Goal: Information Seeking & Learning: Learn about a topic

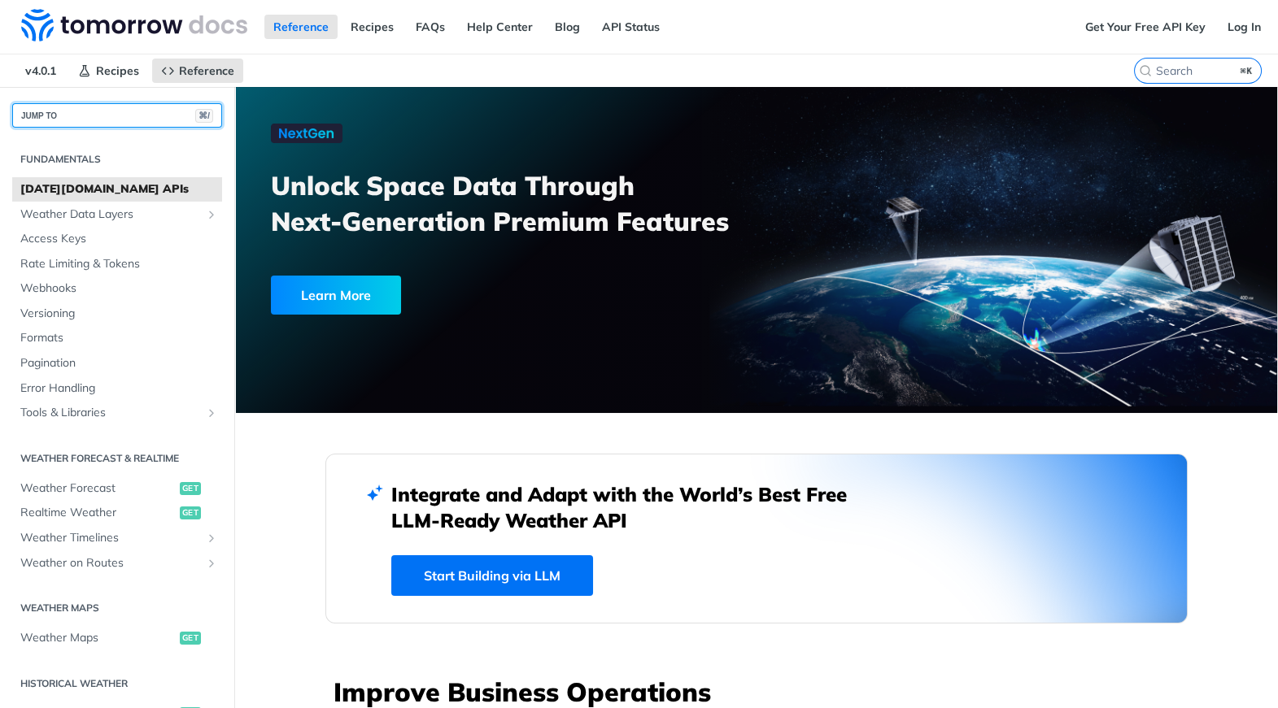
click at [129, 110] on button "JUMP TO ⌘/" at bounding box center [117, 115] width 210 height 24
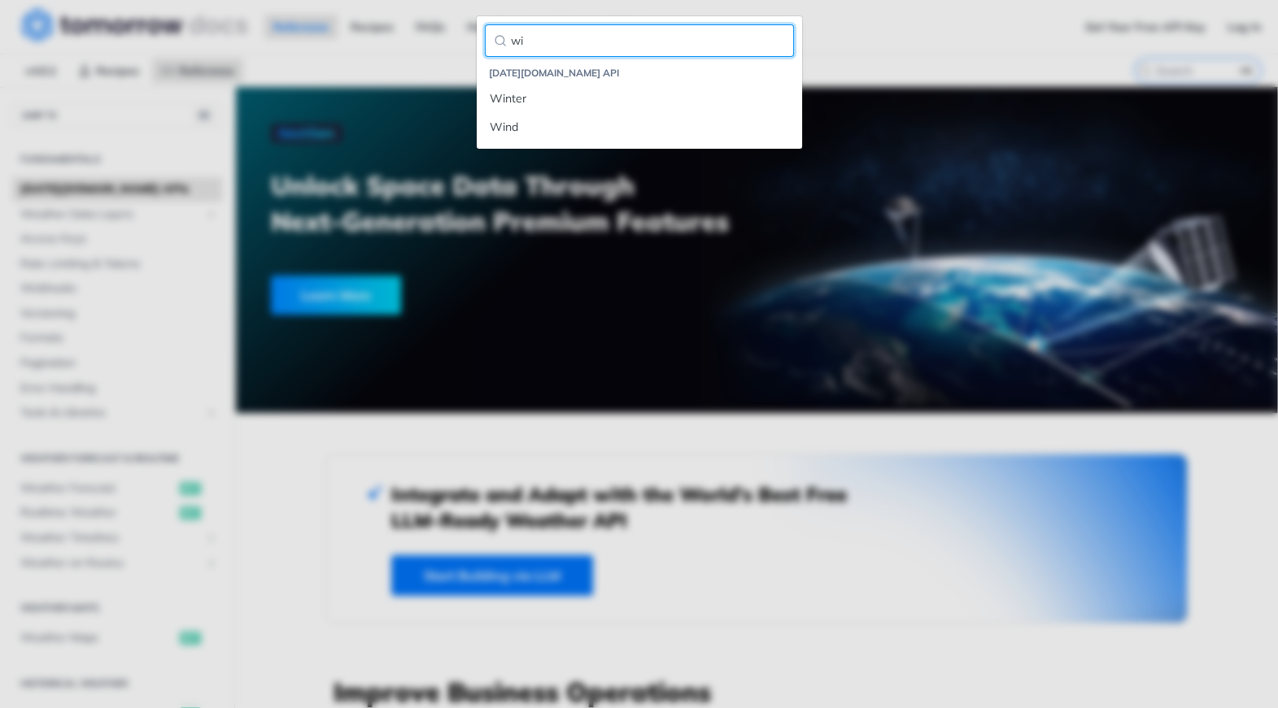
type input "w"
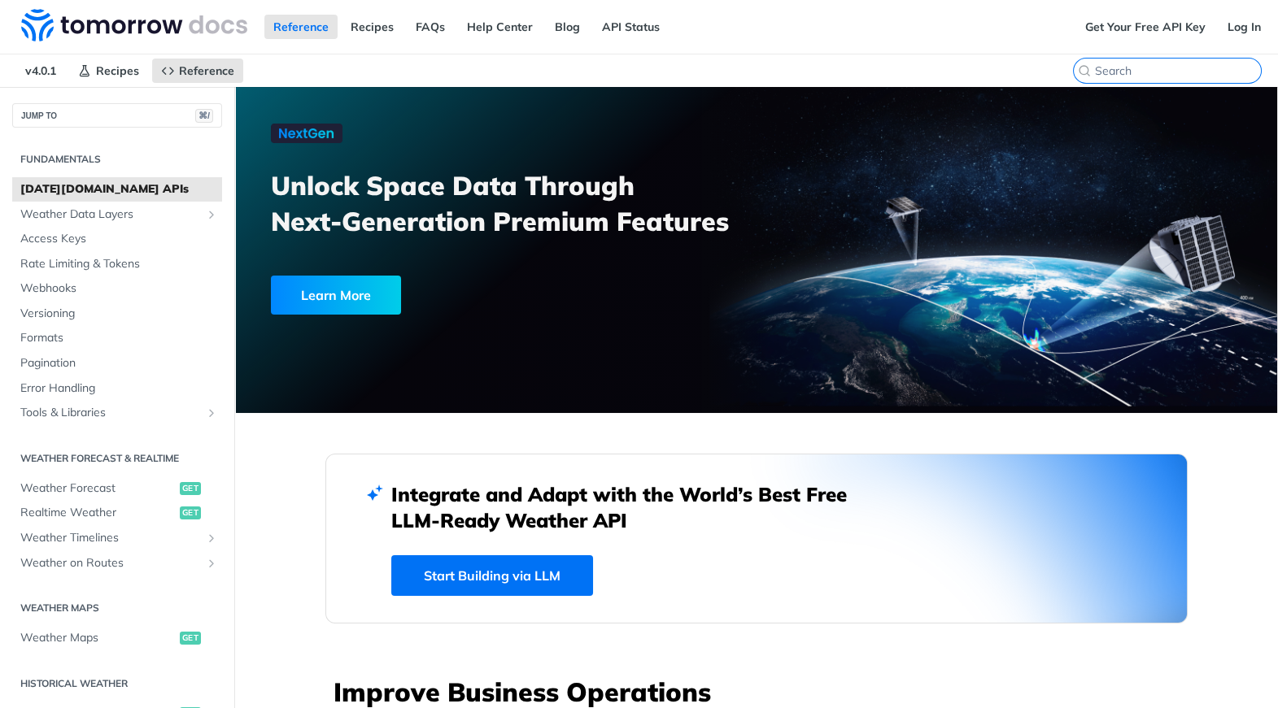
click at [1171, 69] on input "⌘K" at bounding box center [1178, 70] width 166 height 15
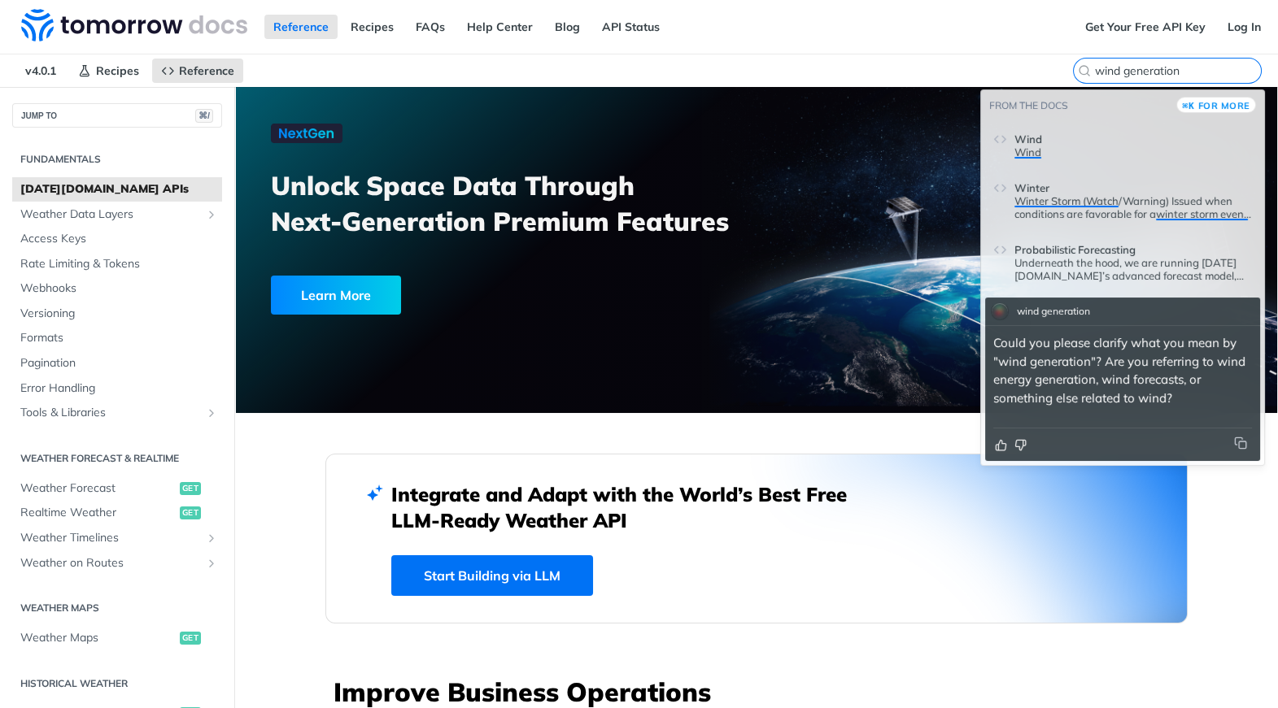
click at [1125, 68] on input "wind generation" at bounding box center [1178, 70] width 166 height 15
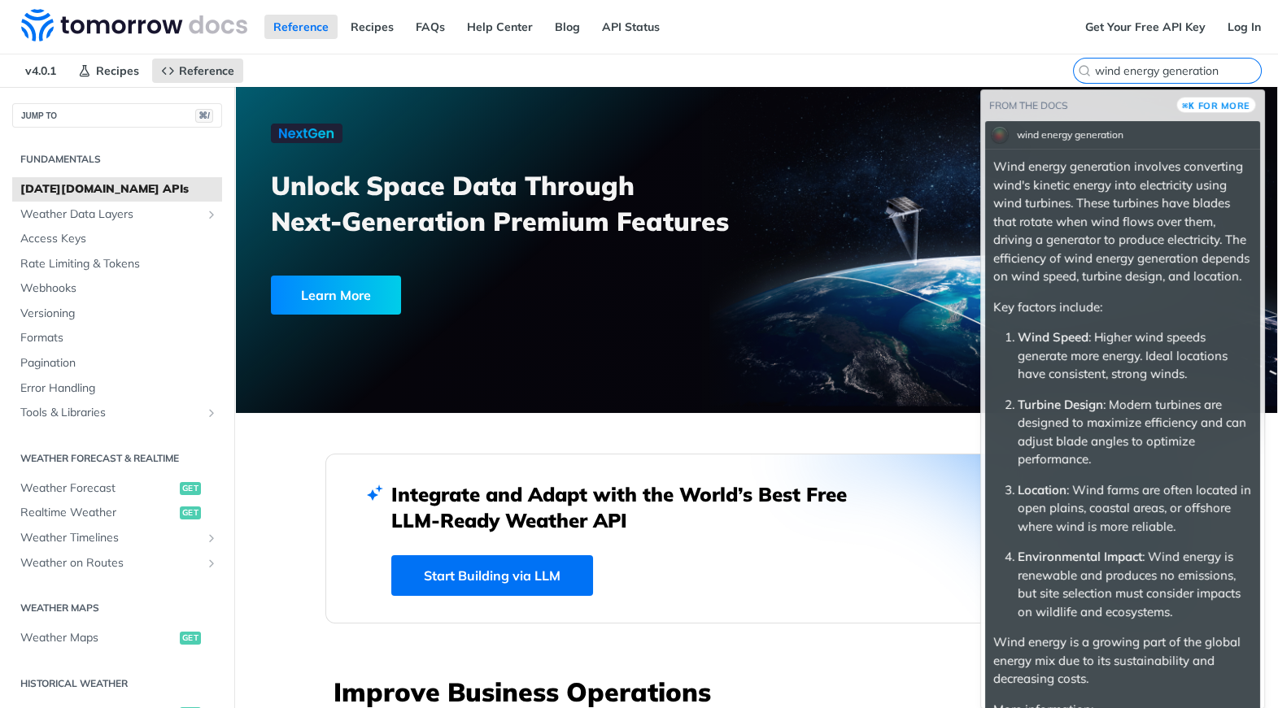
scroll to position [98, 0]
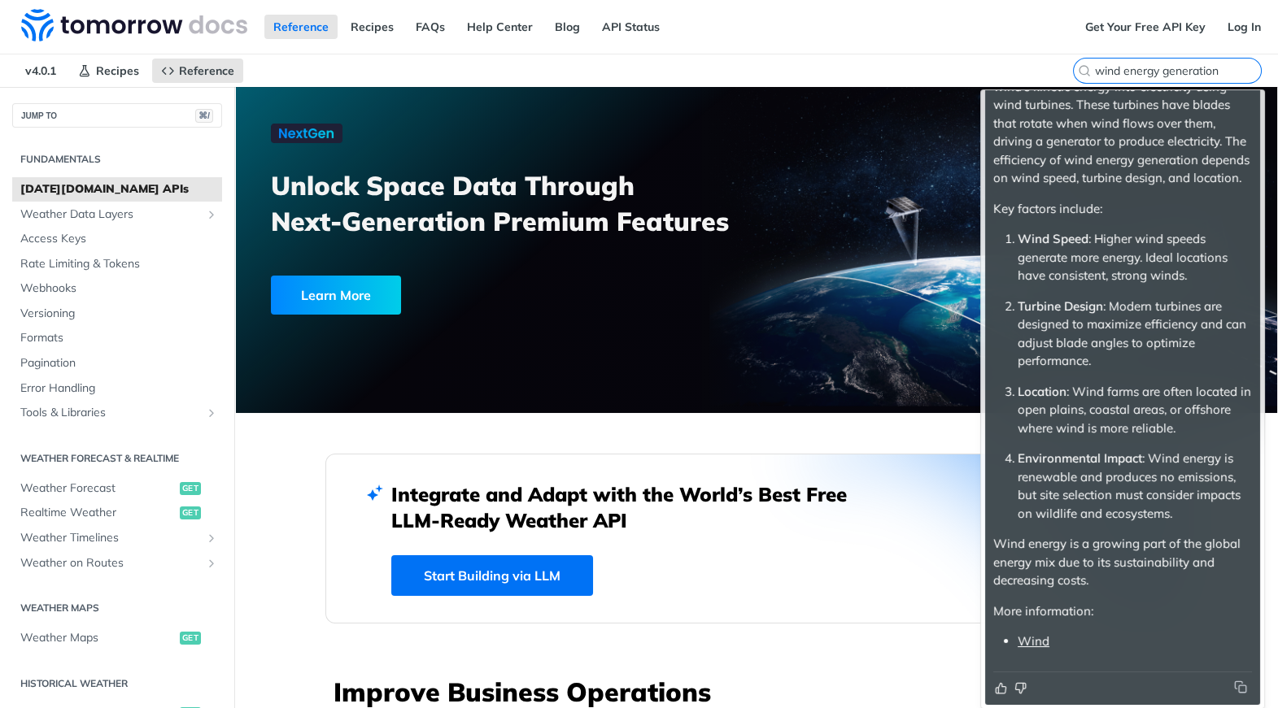
type input "wind energy generation"
click at [1035, 644] on link "Wind" at bounding box center [1034, 641] width 32 height 15
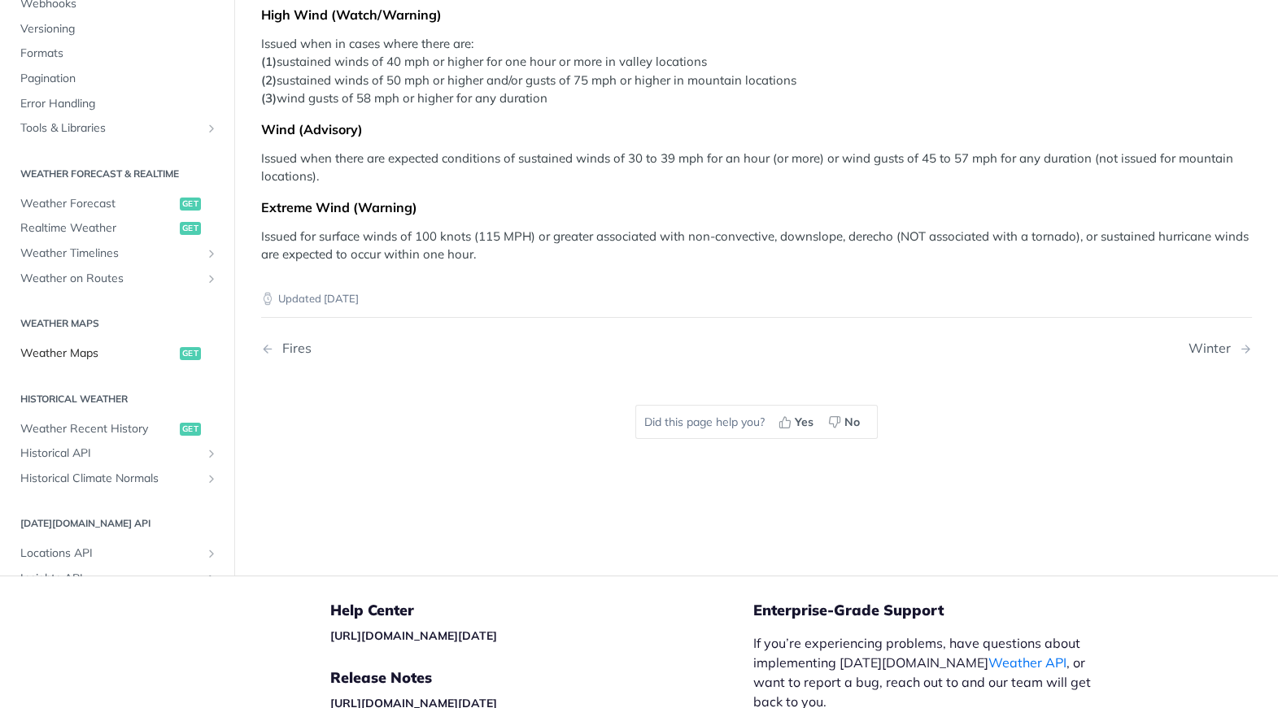
scroll to position [46, 0]
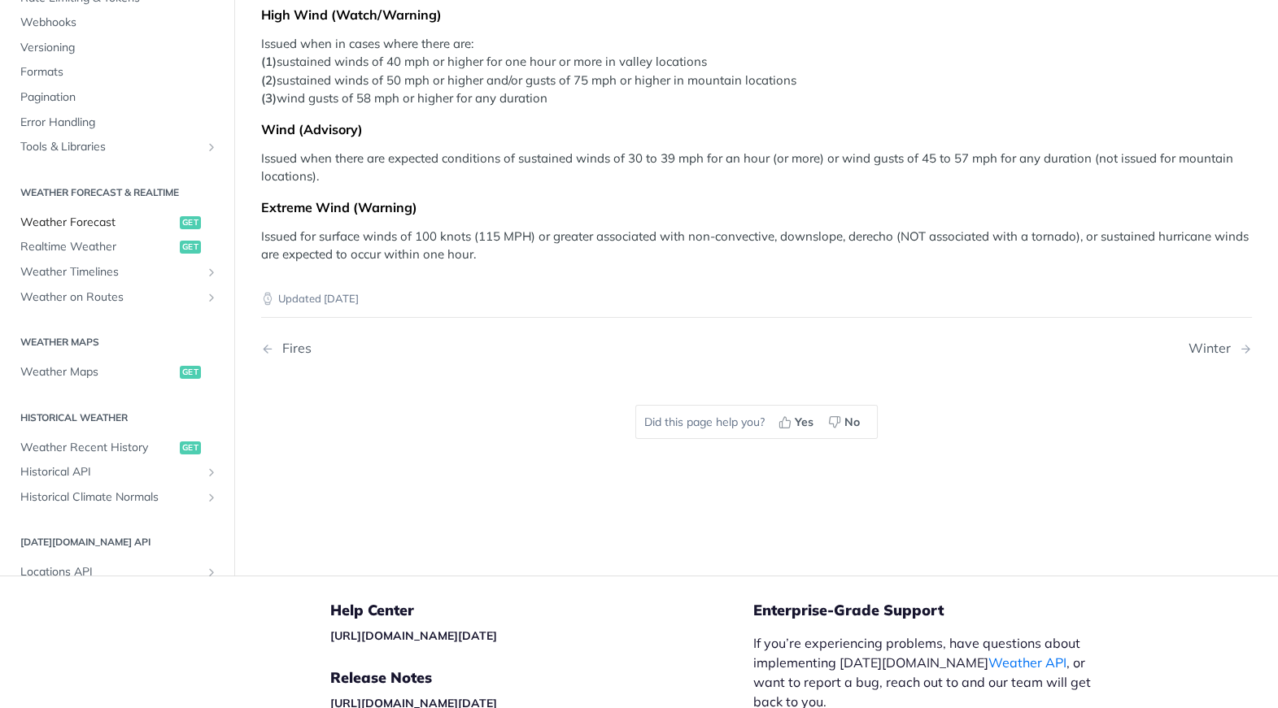
click at [94, 218] on span "Weather Forecast" at bounding box center [97, 223] width 155 height 16
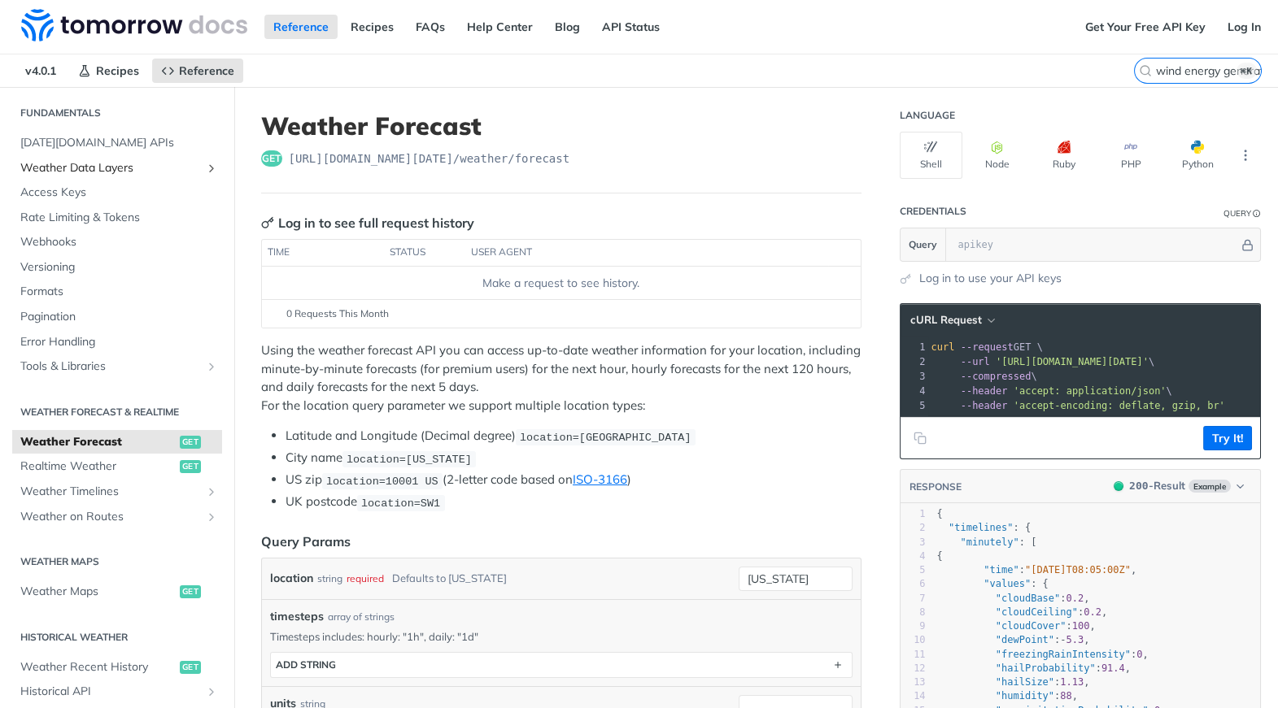
click at [89, 166] on span "Weather Data Layers" at bounding box center [110, 168] width 181 height 16
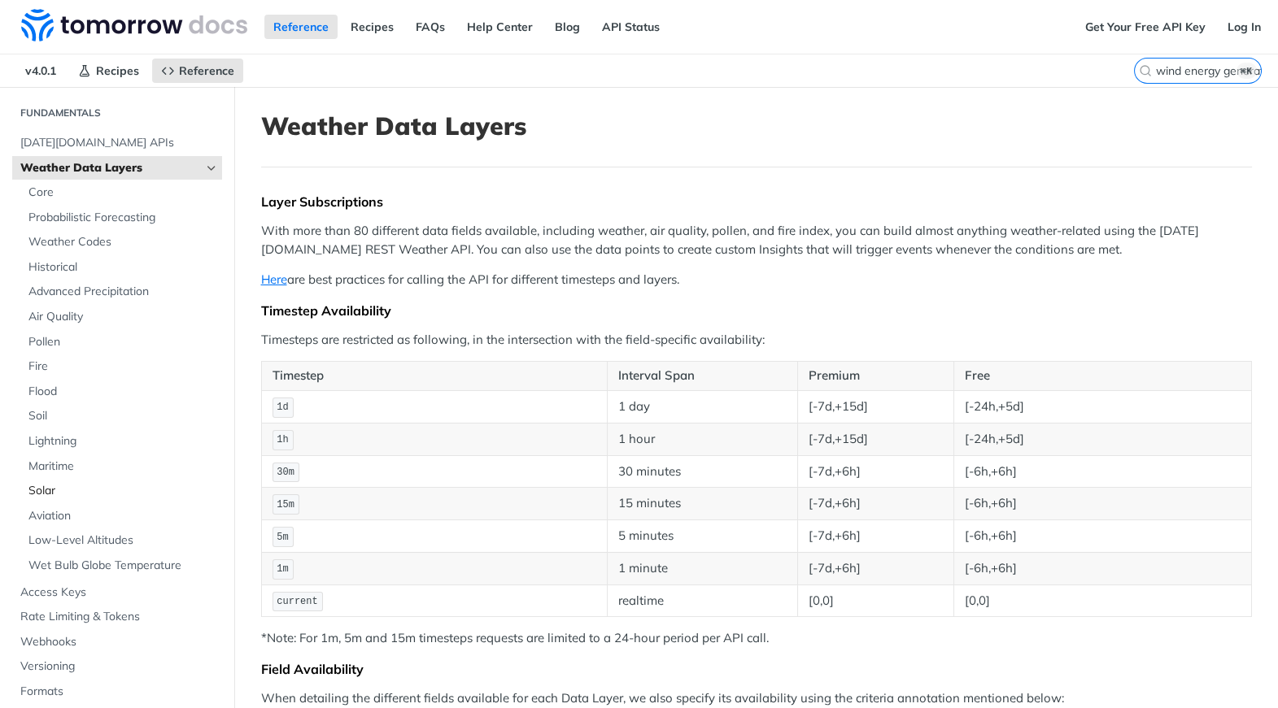
click at [48, 492] on span "Solar" at bounding box center [123, 491] width 190 height 16
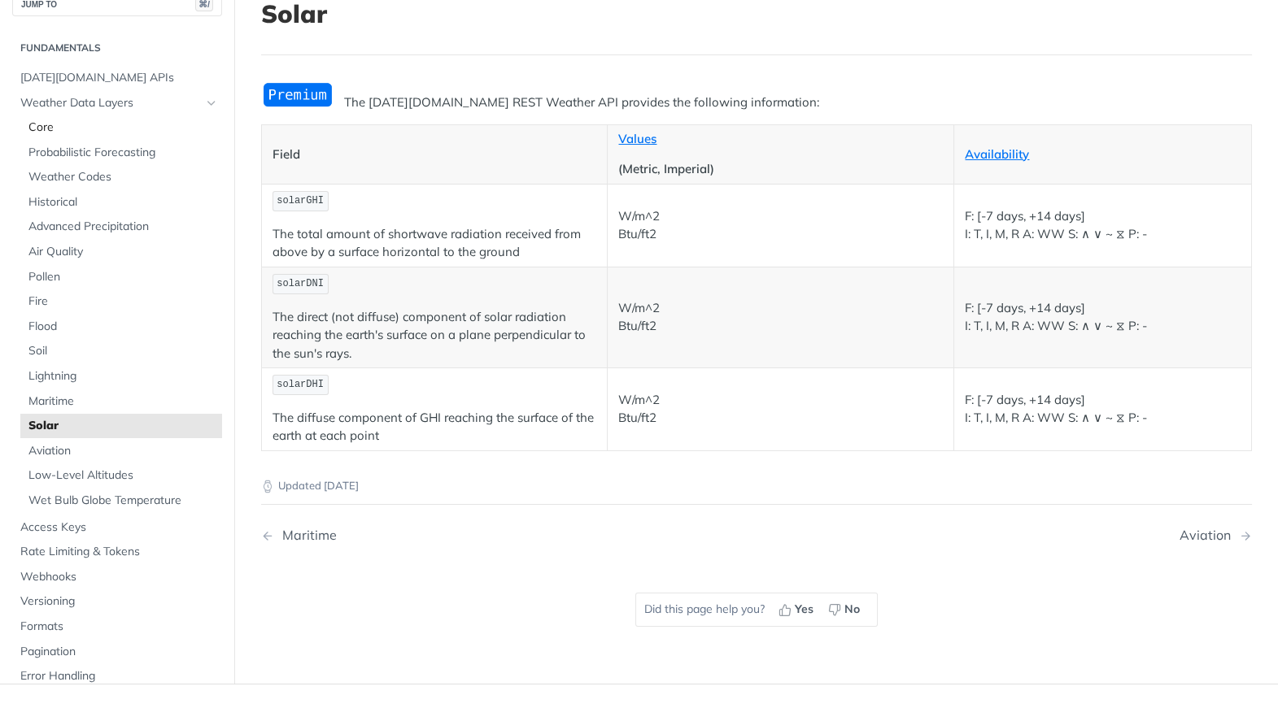
click at [51, 131] on span "Core" at bounding box center [123, 128] width 190 height 16
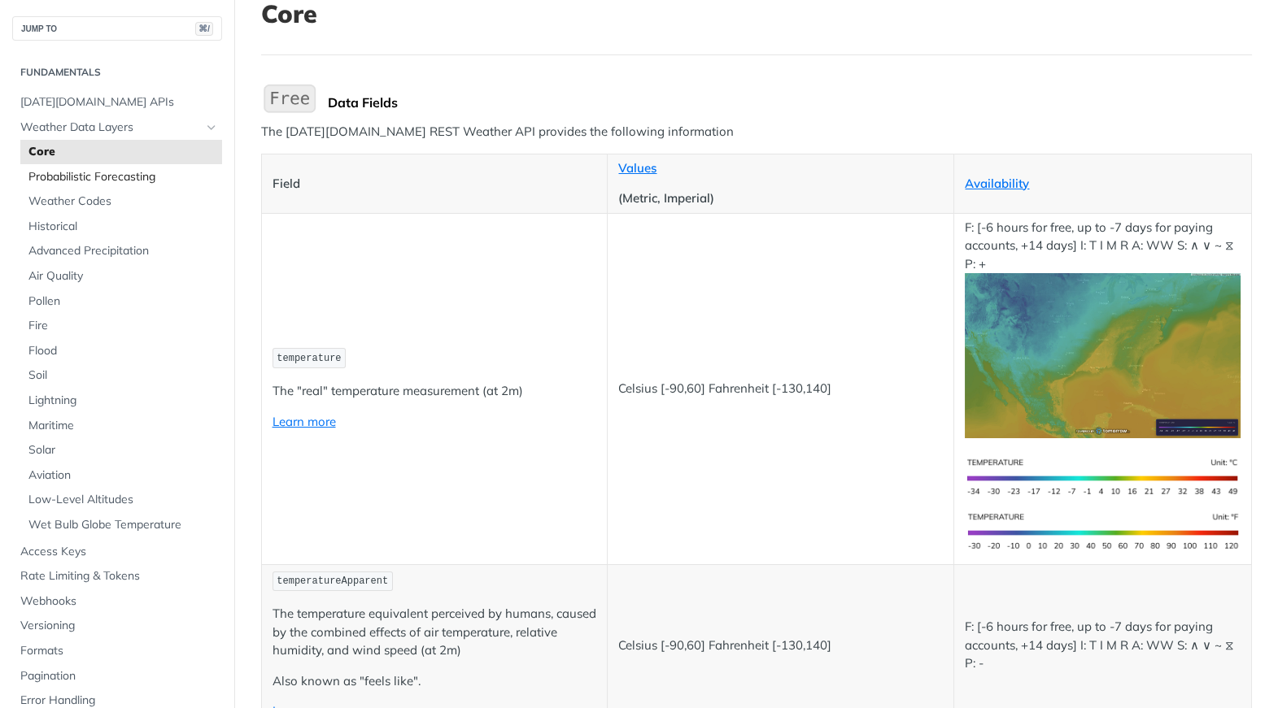
click at [125, 180] on span "Probabilistic Forecasting" at bounding box center [123, 177] width 190 height 16
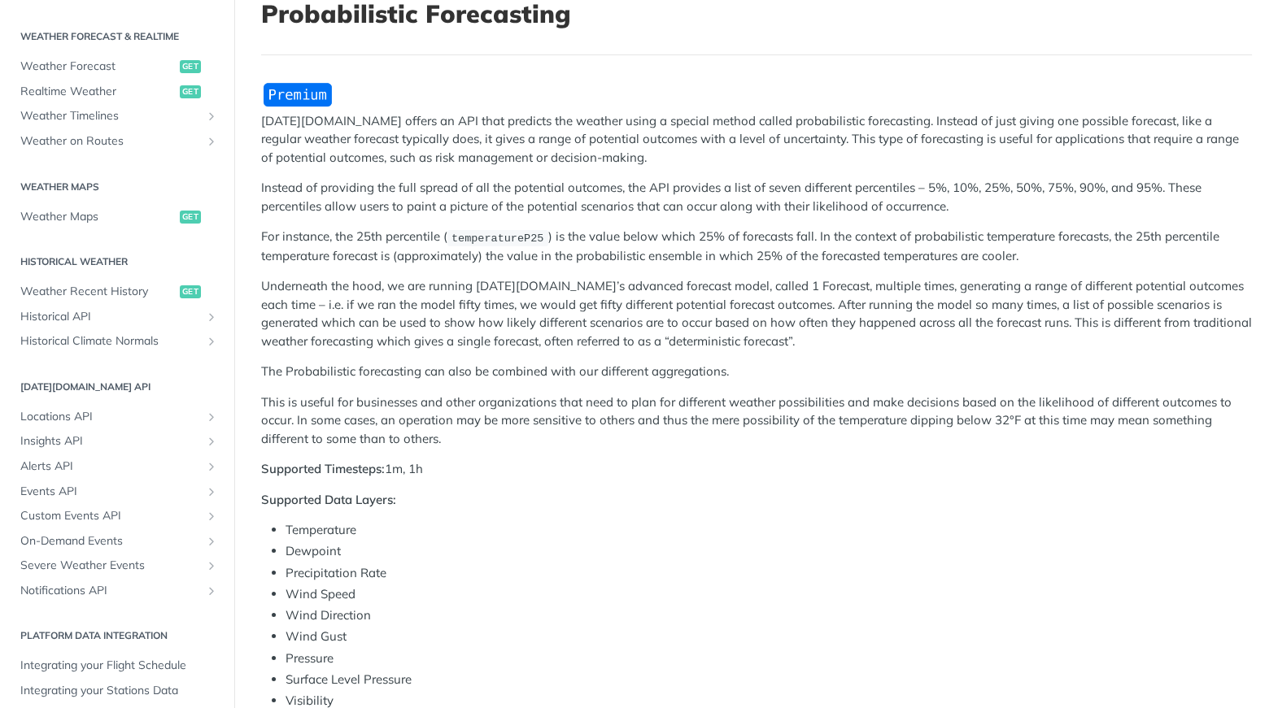
scroll to position [724, 0]
